Goal: Information Seeking & Learning: Learn about a topic

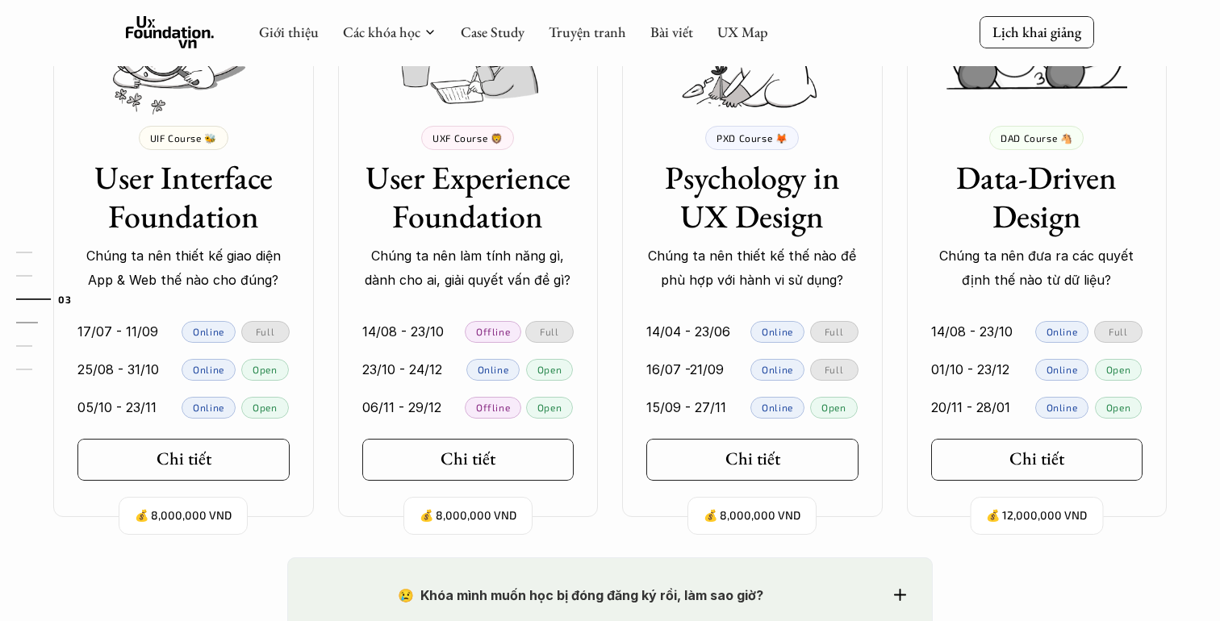
scroll to position [1544, 0]
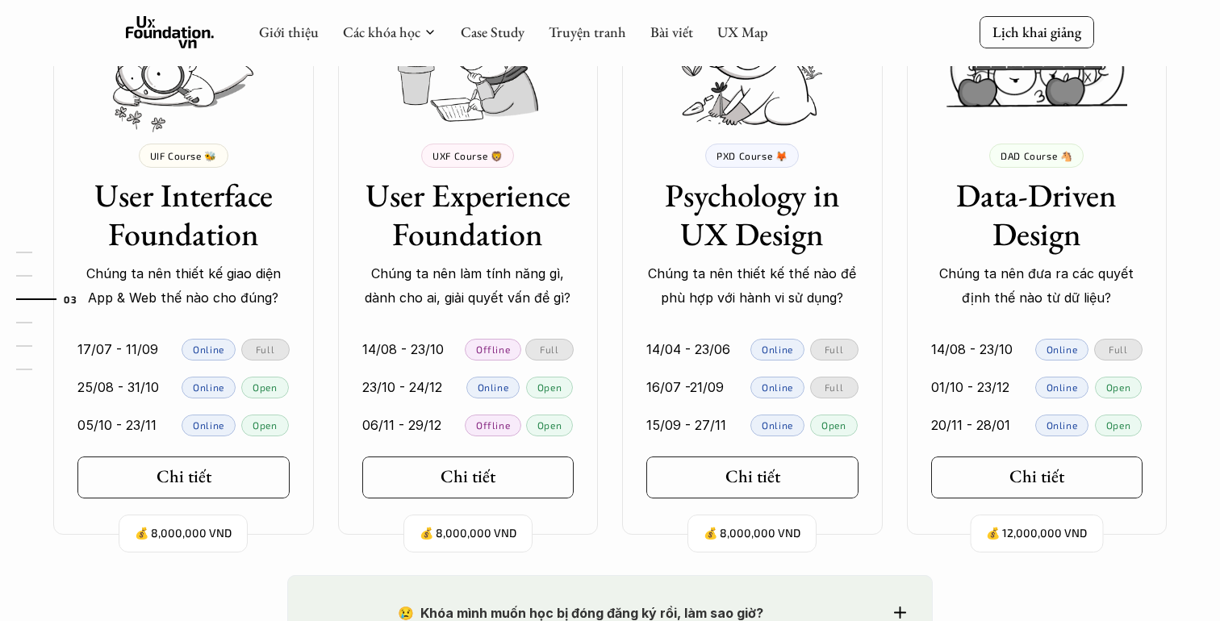
click at [515, 349] on div "Offline" at bounding box center [493, 350] width 56 height 22
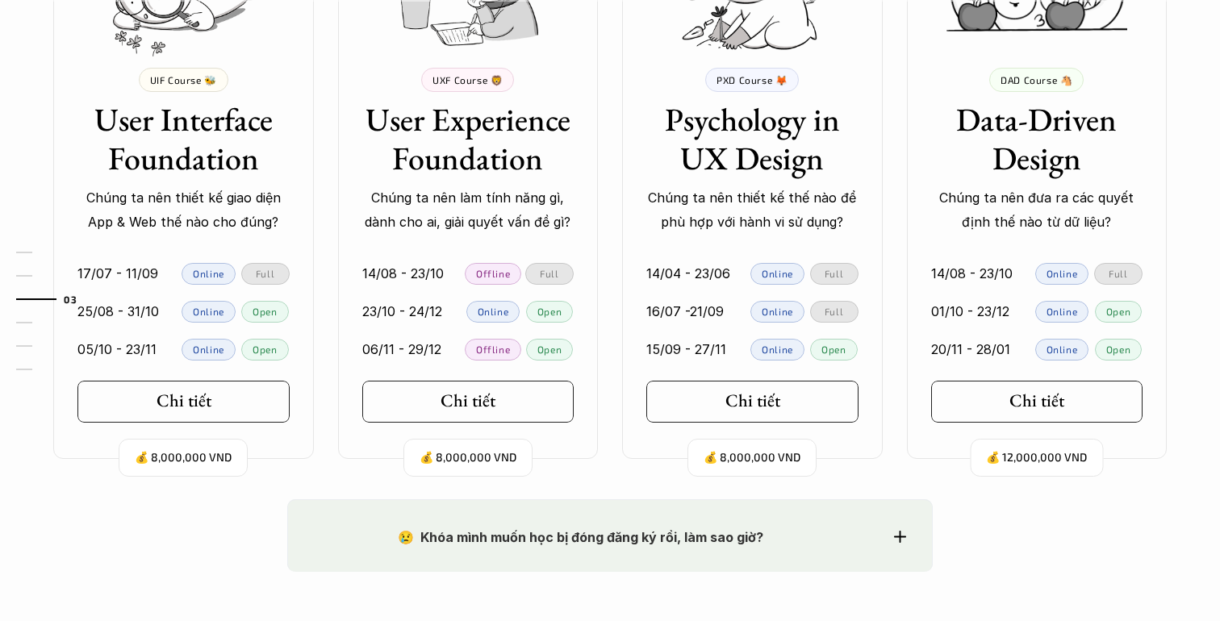
scroll to position [1622, 0]
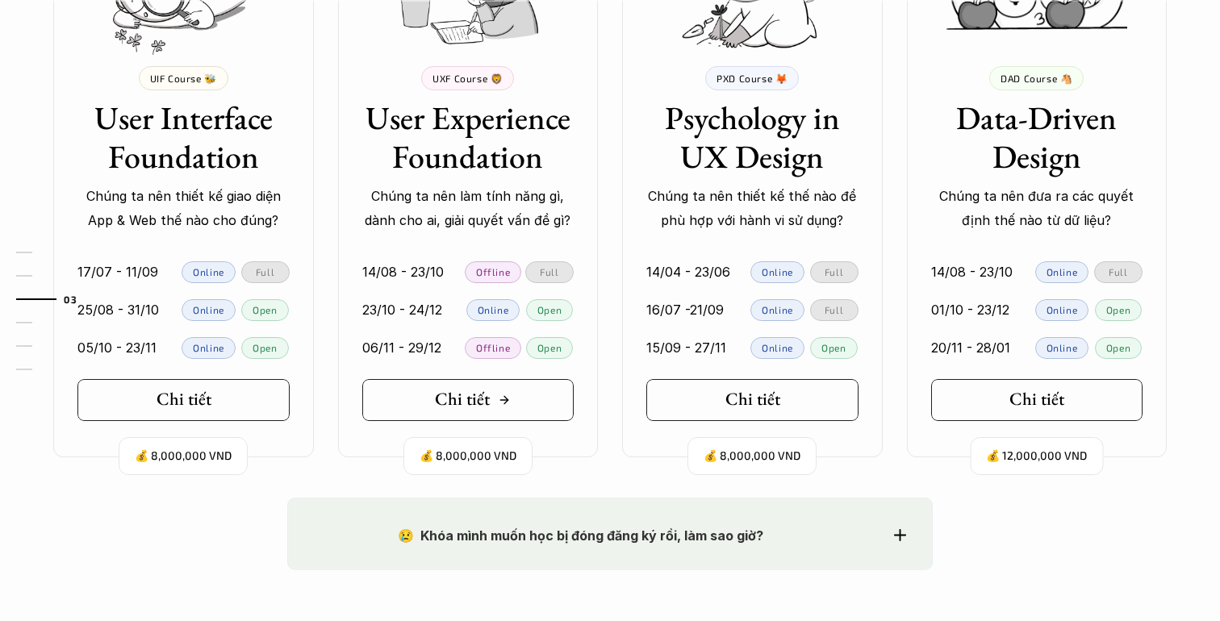
click at [521, 394] on link "Chi tiết" at bounding box center [468, 400] width 212 height 42
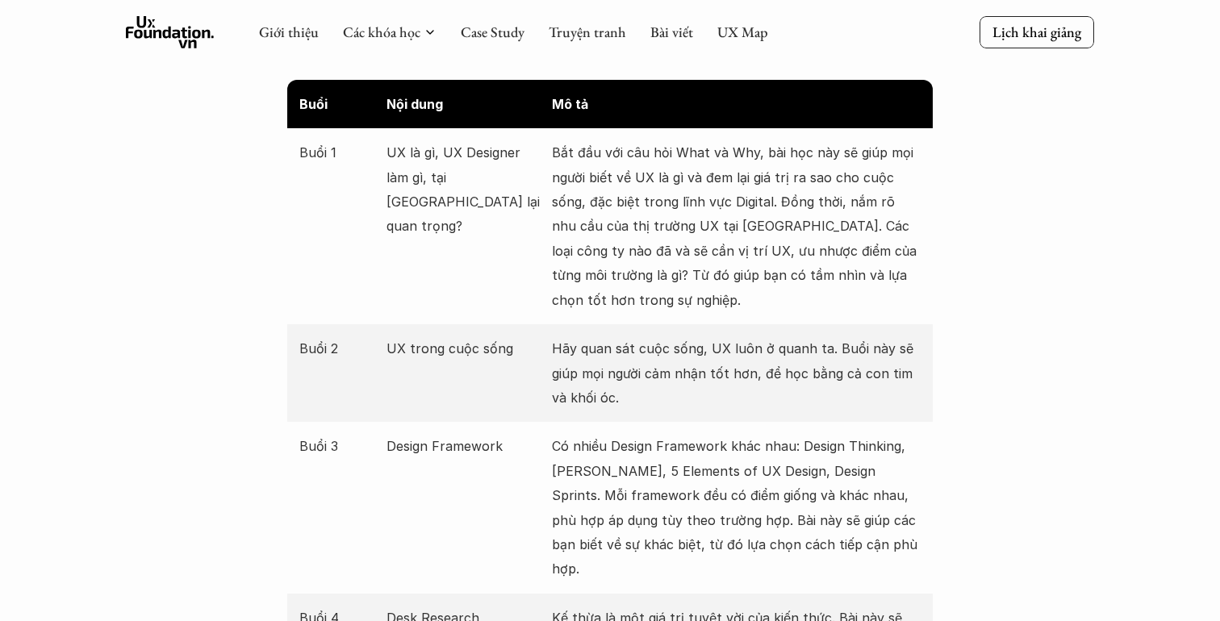
scroll to position [2025, 0]
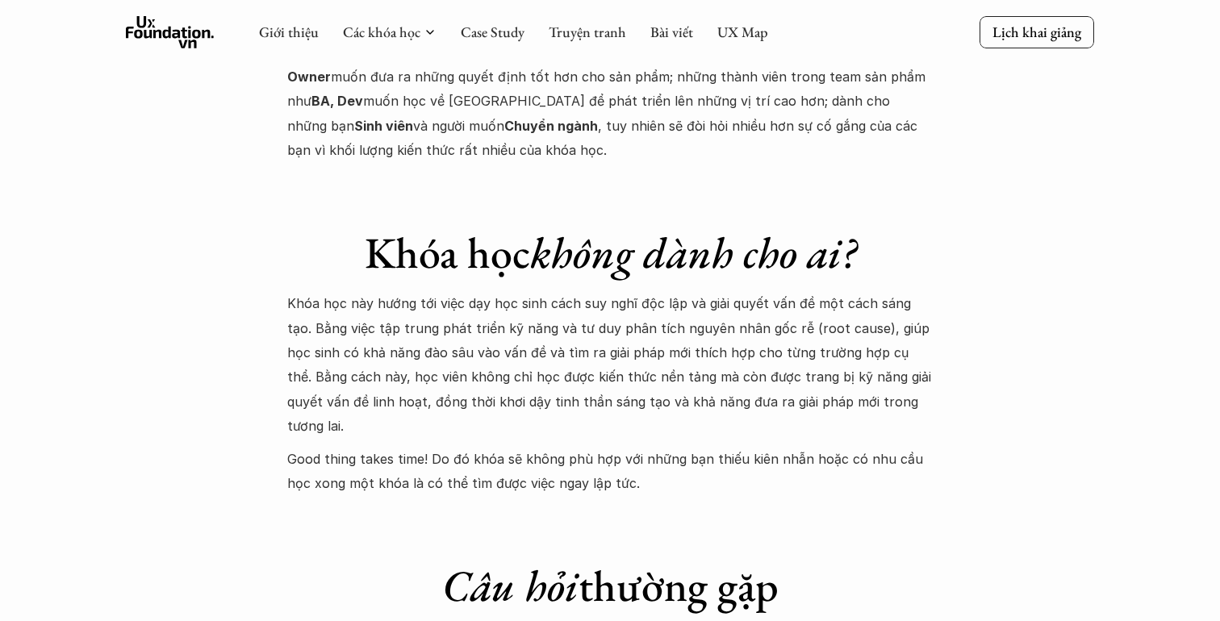
scroll to position [6311, 0]
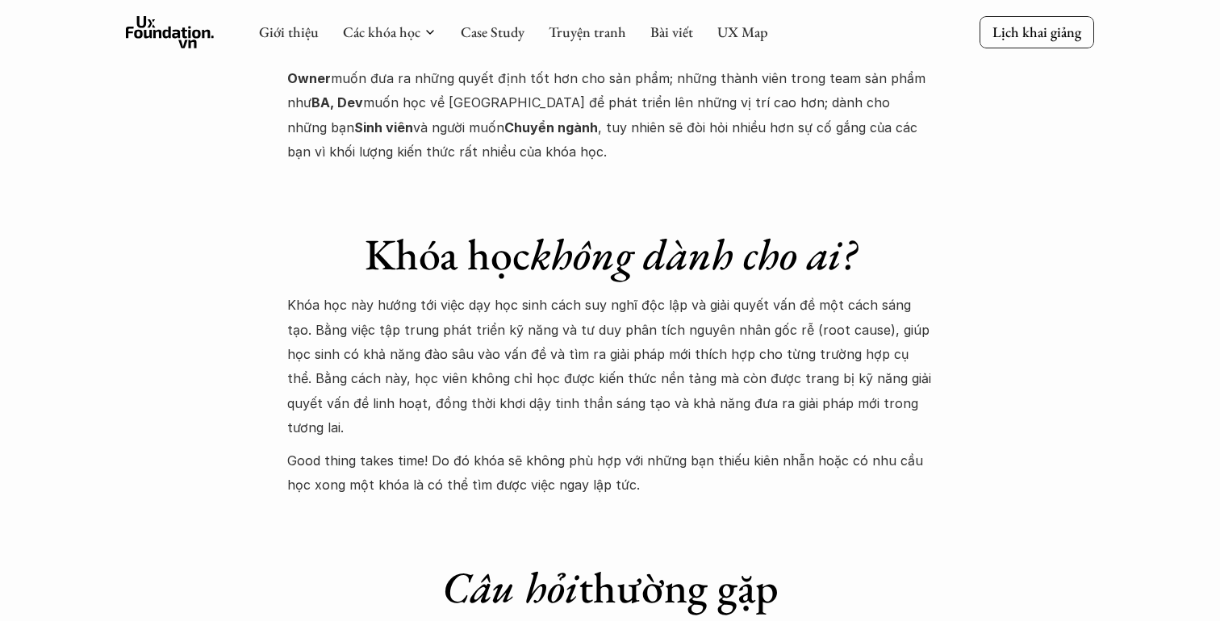
scroll to position [1384, 0]
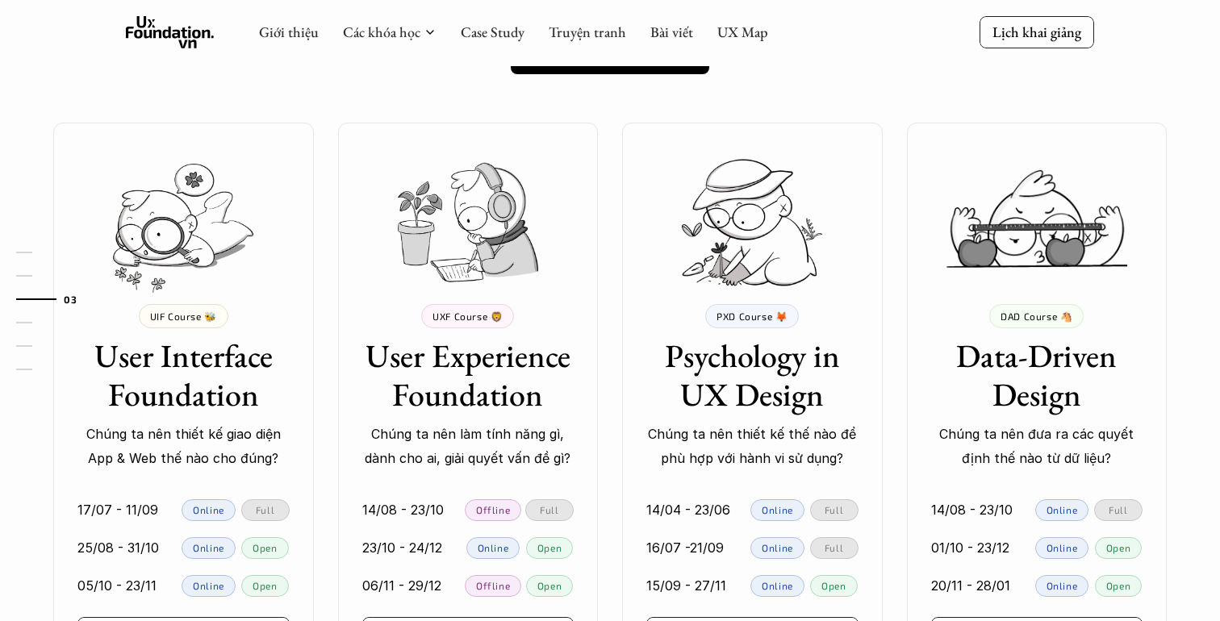
click at [155, 373] on div "01 02 03 04 05 06" at bounding box center [80, 310] width 161 height 621
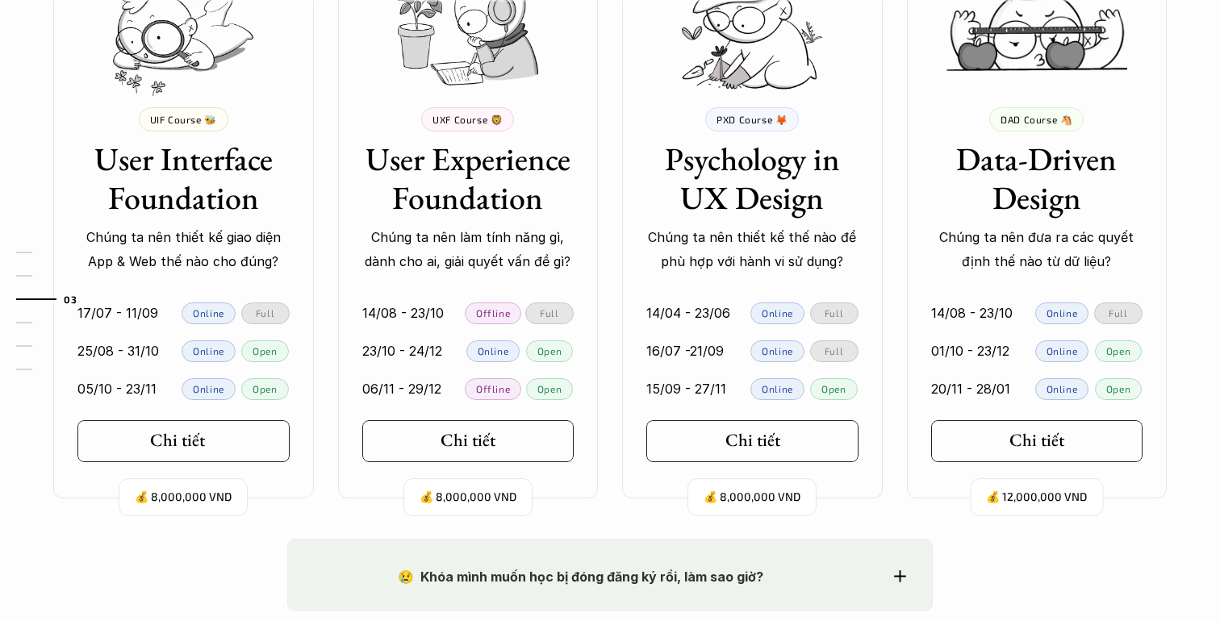
click at [200, 450] on h5 "Chi tiết" at bounding box center [177, 440] width 55 height 21
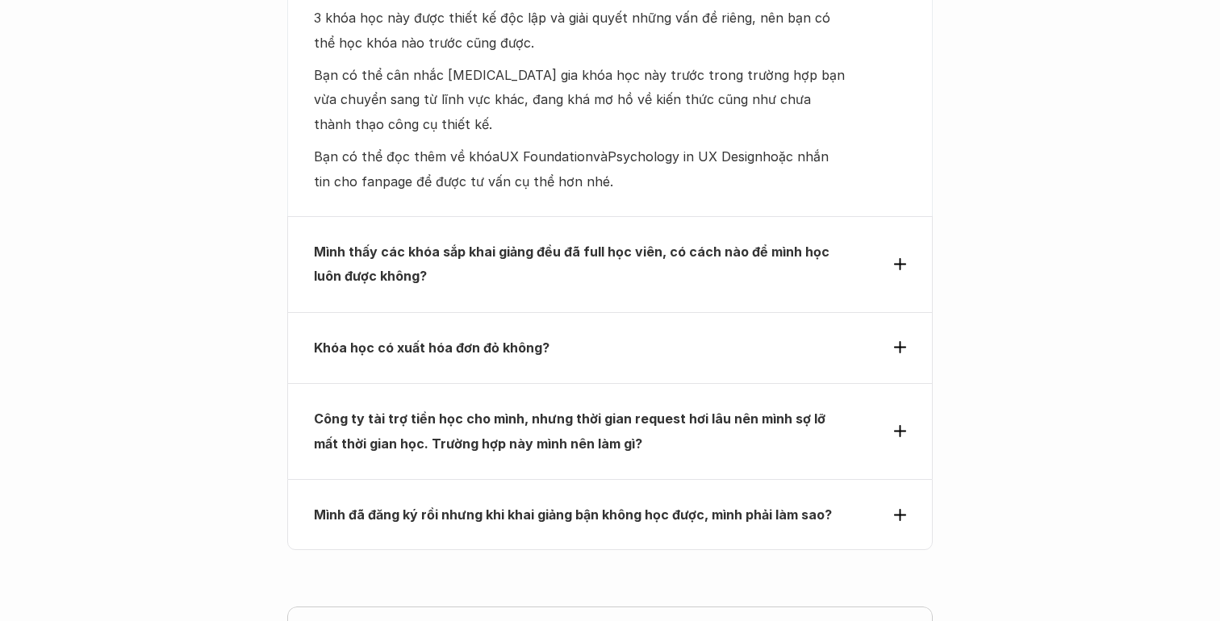
scroll to position [5250, 0]
click at [661, 335] on p "Khóa học có xuất hóa đơn đỏ không?" at bounding box center [580, 347] width 533 height 24
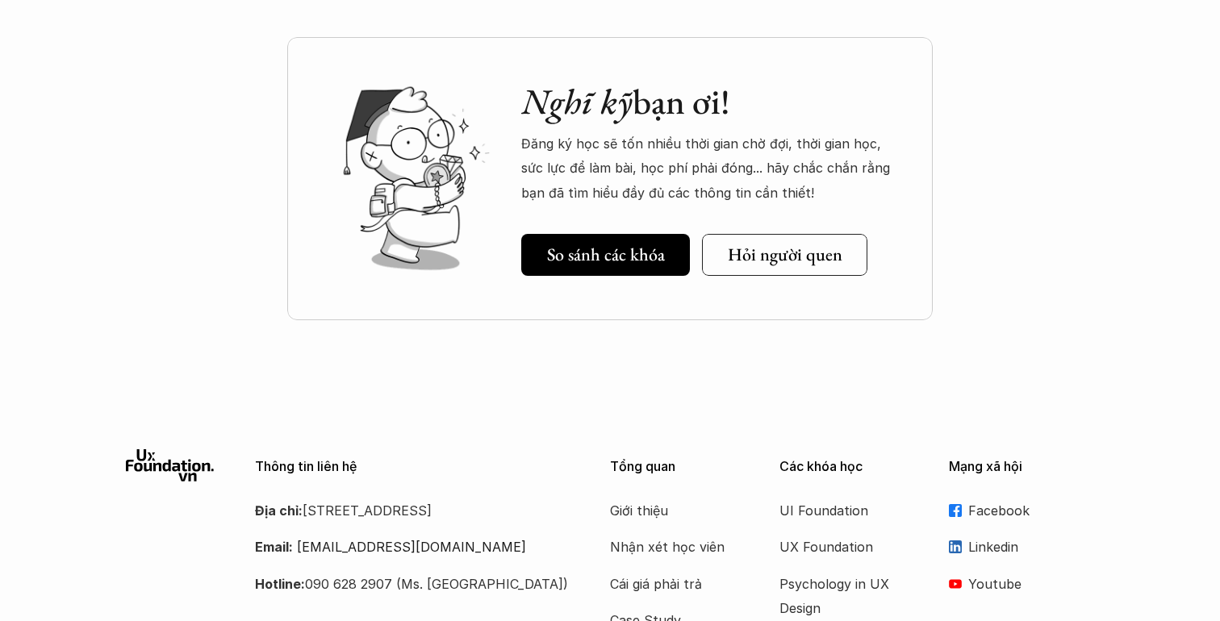
scroll to position [5720, 0]
